Goal: Transaction & Acquisition: Purchase product/service

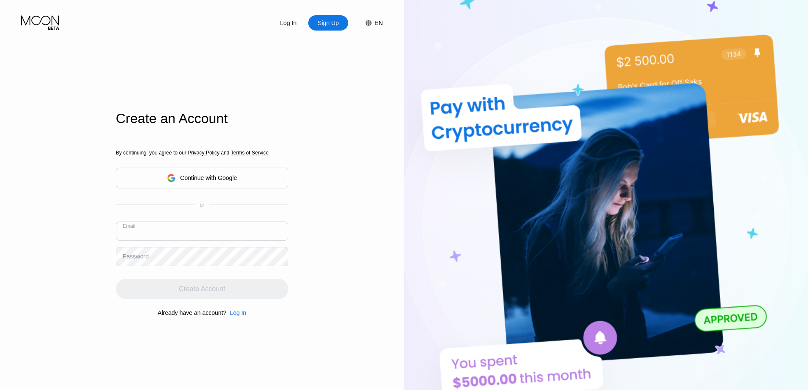
click at [172, 235] on input "text" at bounding box center [202, 231] width 172 height 19
type input "a"
type input "[EMAIL_ADDRESS][DOMAIN_NAME]"
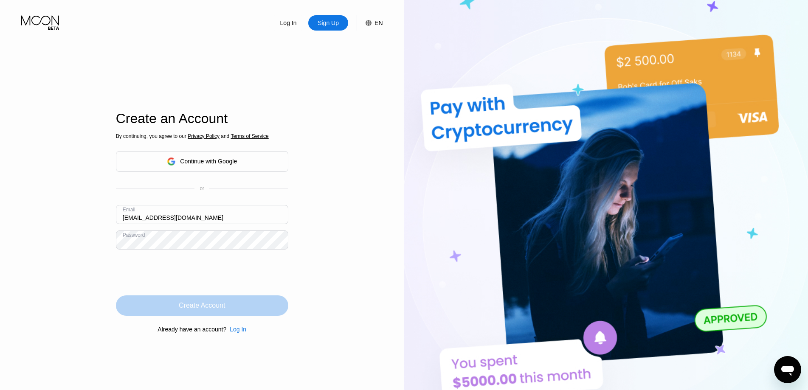
click at [225, 309] on div "Create Account" at bounding box center [202, 305] width 172 height 20
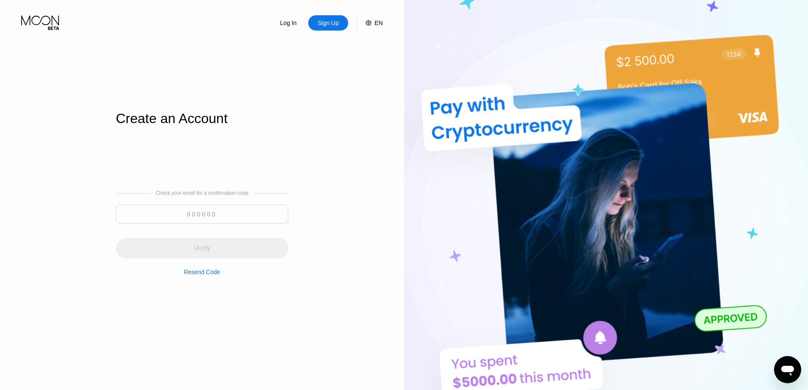
click at [208, 210] on input at bounding box center [202, 214] width 172 height 19
paste input "666102"
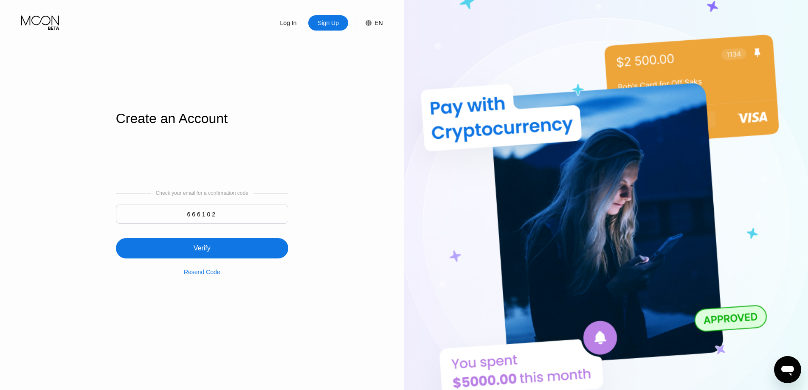
type input "666102"
click at [225, 247] on div "Verify" at bounding box center [202, 248] width 172 height 20
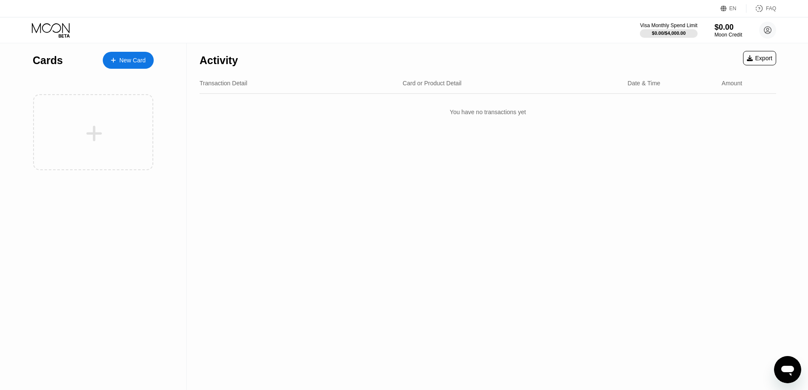
click at [129, 59] on div "New Card" at bounding box center [132, 60] width 26 height 7
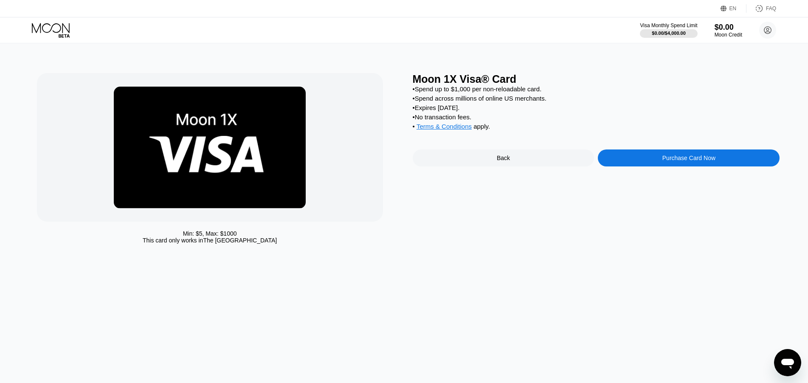
click at [661, 166] on div "Purchase Card Now" at bounding box center [689, 157] width 182 height 17
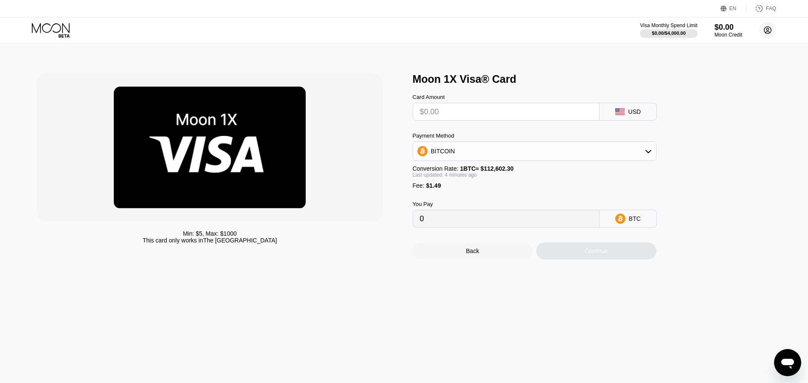
click at [769, 25] on circle at bounding box center [767, 30] width 17 height 17
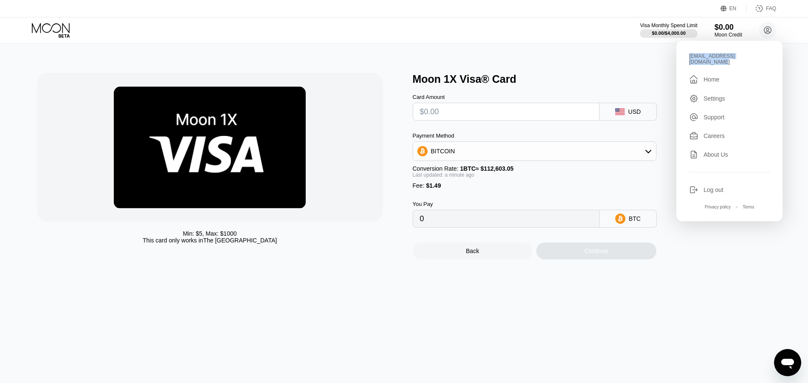
drag, startPoint x: 763, startPoint y: 56, endPoint x: 685, endPoint y: 54, distance: 78.1
click at [685, 54] on div "[EMAIL_ADDRESS][DOMAIN_NAME]  Home Settings Support Careers About Us Log out P…" at bounding box center [729, 131] width 106 height 180
copy div "[EMAIL_ADDRESS][DOMAIN_NAME]"
click at [772, 28] on circle at bounding box center [767, 30] width 17 height 17
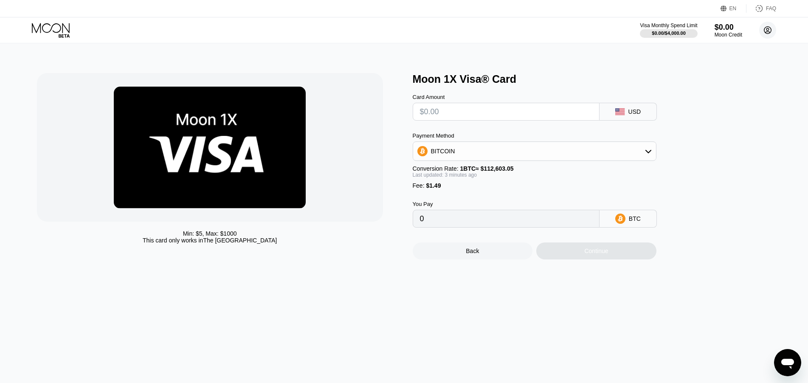
click at [772, 28] on circle at bounding box center [767, 30] width 17 height 17
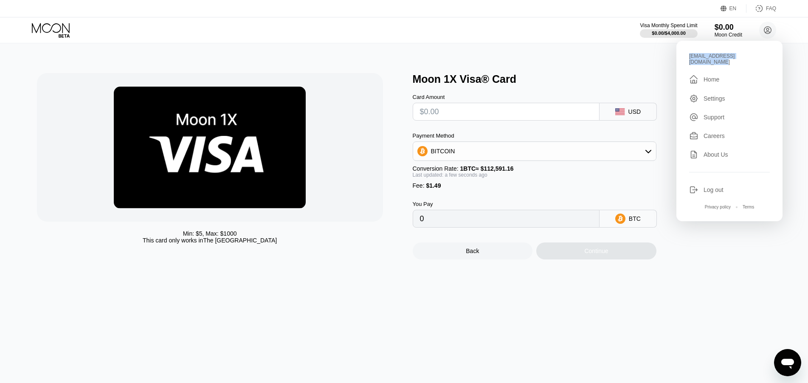
click at [474, 155] on div "BITCOIN" at bounding box center [534, 151] width 243 height 17
click at [453, 197] on span "USDT on TRON" at bounding box center [454, 193] width 43 height 7
type input "0.00"
click at [456, 114] on input "text" at bounding box center [506, 111] width 172 height 17
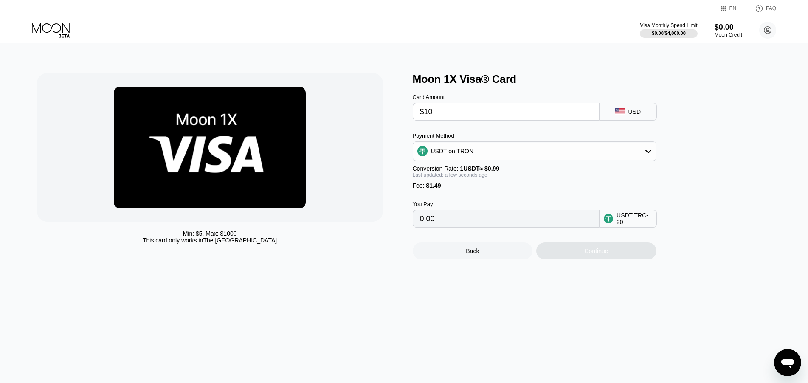
type input "$100"
type input "102.52"
type input "$100"
click at [595, 254] on div "Continue" at bounding box center [596, 251] width 24 height 7
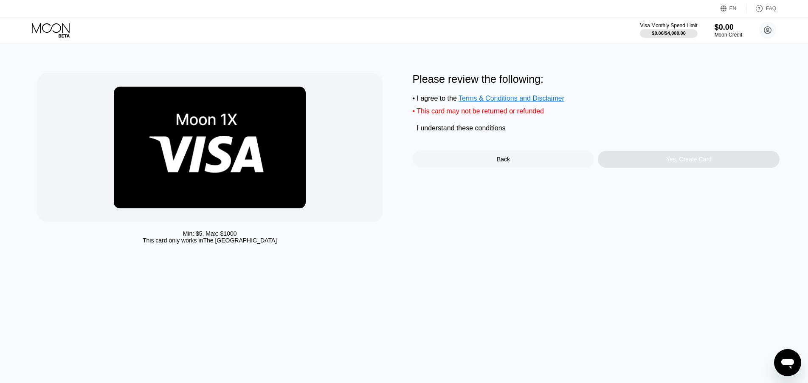
click at [410, 132] on div "Min: $ 5 , Max: $ 1000 This card only works in The United States Please review …" at bounding box center [404, 160] width 734 height 175
click at [414, 132] on div "I understand these conditions" at bounding box center [461, 128] width 97 height 9
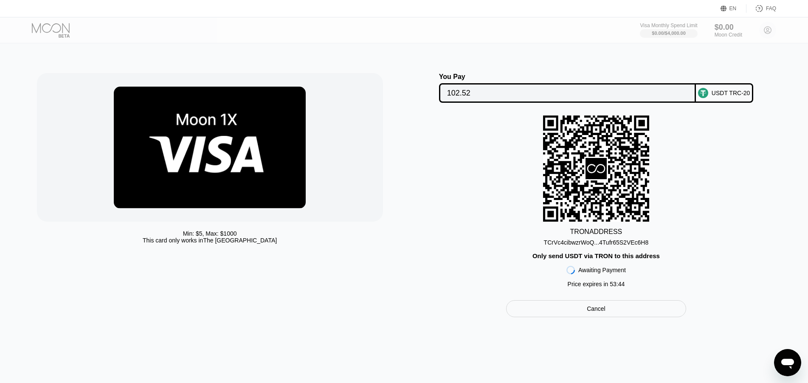
click at [609, 243] on div "TCrVc4cibwzrWoQ...4Tufr65S2VEc6H8" at bounding box center [596, 242] width 105 height 7
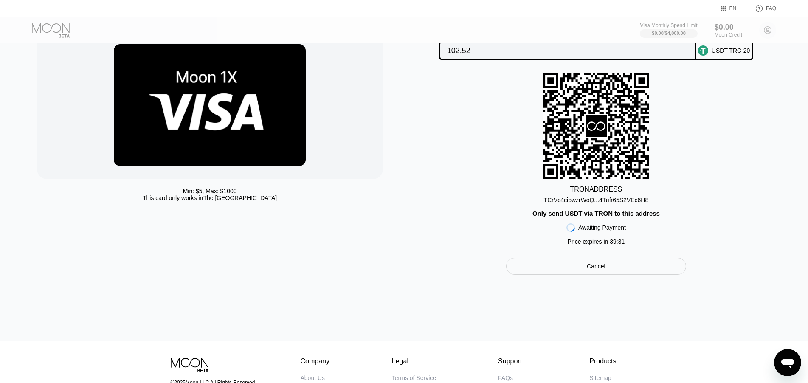
scroll to position [42, 0]
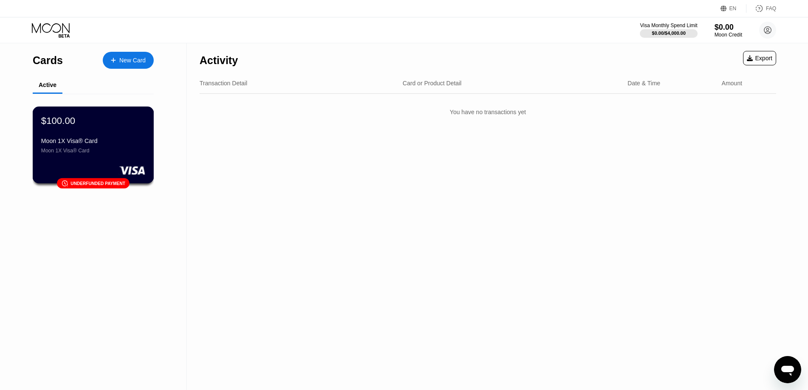
click at [100, 142] on div "Moon 1X Visa® Card" at bounding box center [93, 141] width 104 height 7
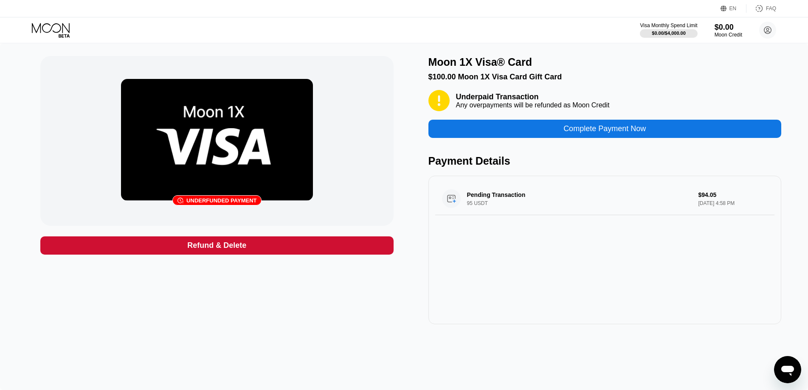
click at [596, 127] on div "Complete Payment Now" at bounding box center [604, 129] width 82 height 10
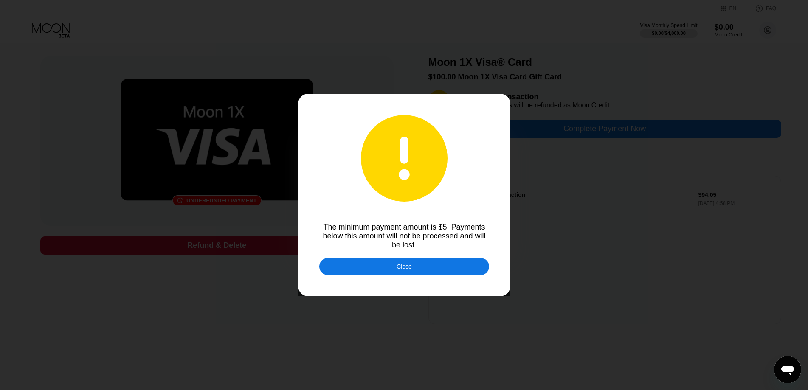
click at [409, 273] on div "Close" at bounding box center [404, 266] width 170 height 17
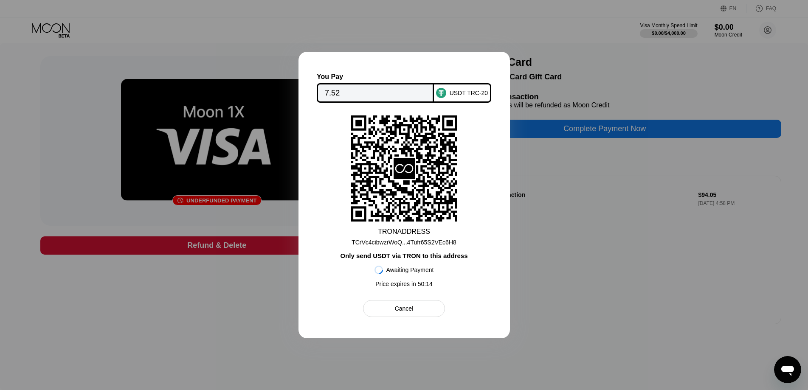
click at [394, 243] on div "TCrVc4cibwzrWoQ...4Tufr65S2VEc6H8" at bounding box center [404, 242] width 105 height 7
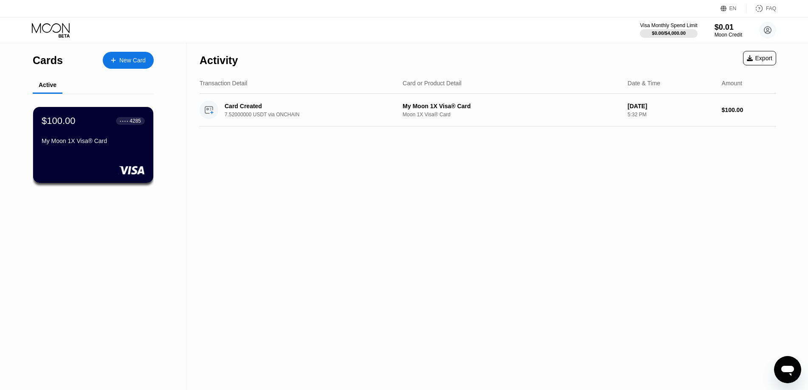
click at [84, 143] on div "My Moon 1X Visa® Card" at bounding box center [93, 141] width 103 height 7
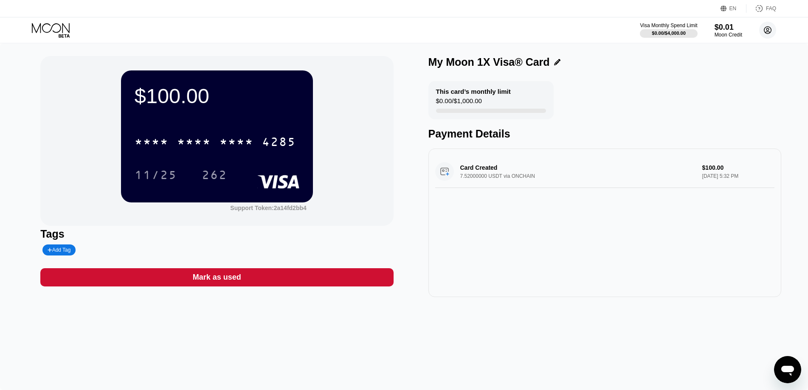
click at [766, 24] on circle at bounding box center [767, 30] width 17 height 17
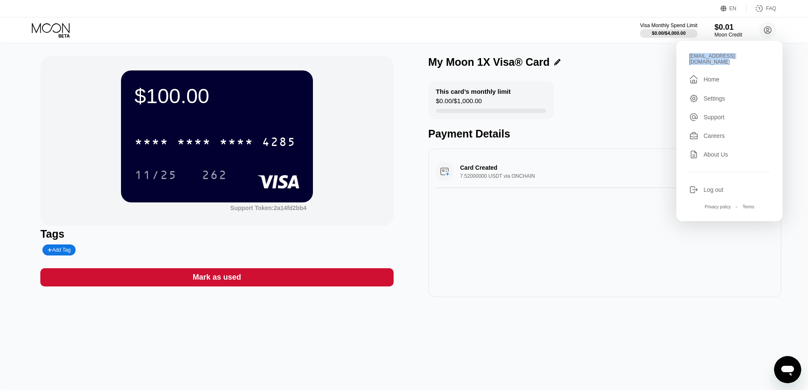
drag, startPoint x: 749, startPoint y: 57, endPoint x: 679, endPoint y: 57, distance: 69.6
click at [679, 57] on div "[EMAIL_ADDRESS][DOMAIN_NAME]  Home Settings Support Careers About Us Log out P…" at bounding box center [729, 131] width 106 height 180
